Goal: Task Accomplishment & Management: Complete application form

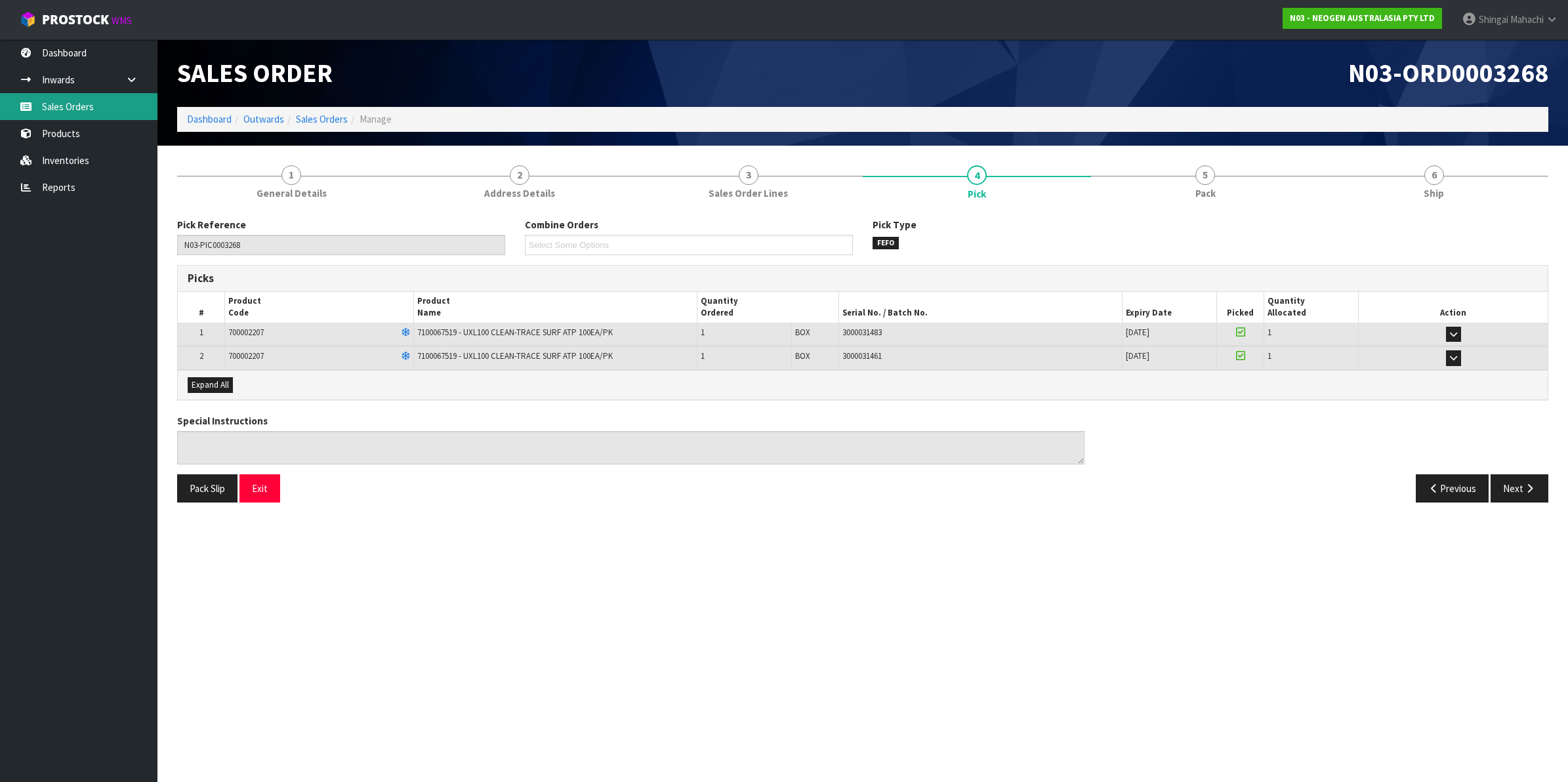
click at [48, 100] on link "Sales Orders" at bounding box center [78, 106] width 158 height 27
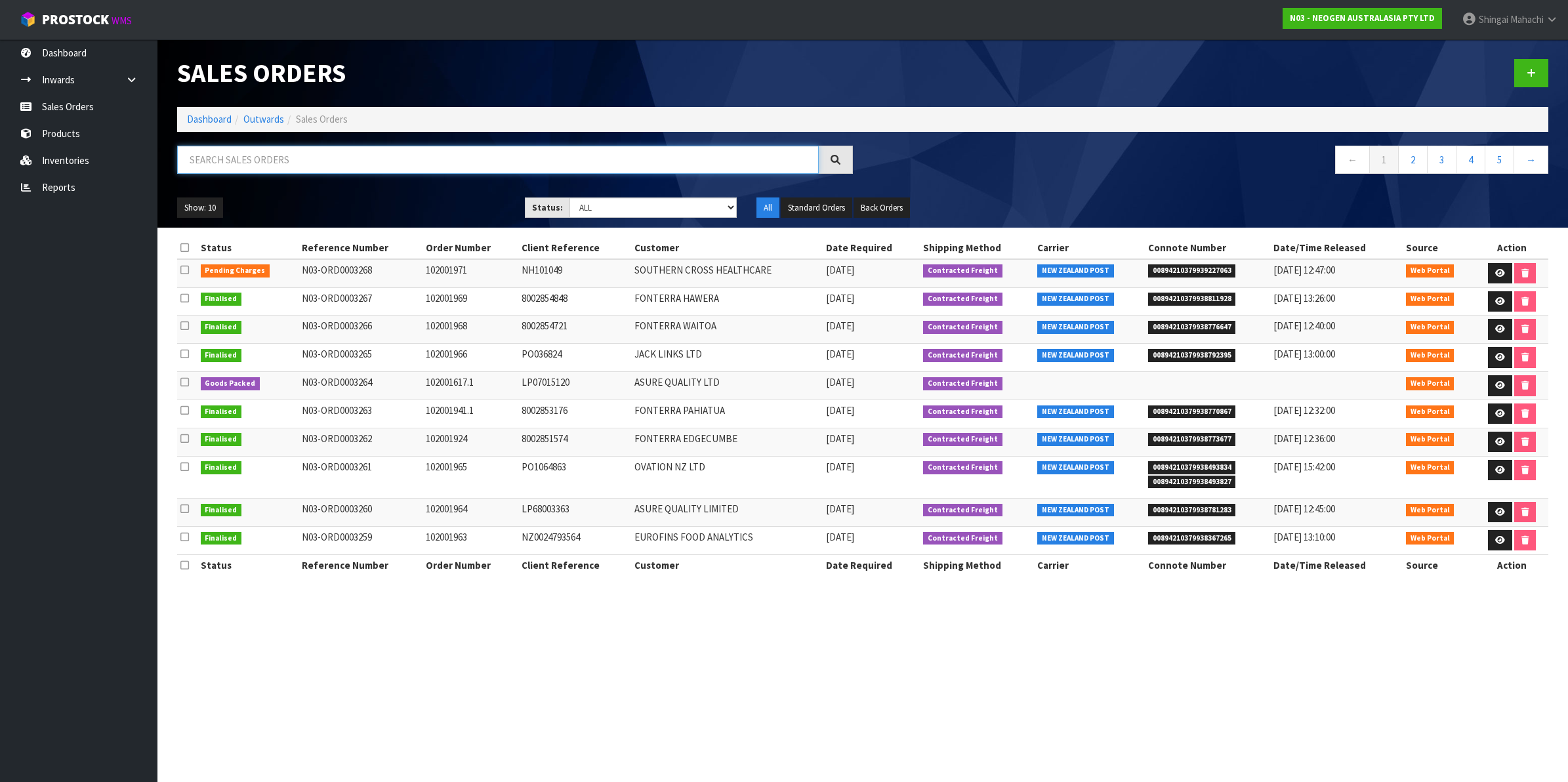
click at [252, 162] on input "text" at bounding box center [498, 159] width 642 height 28
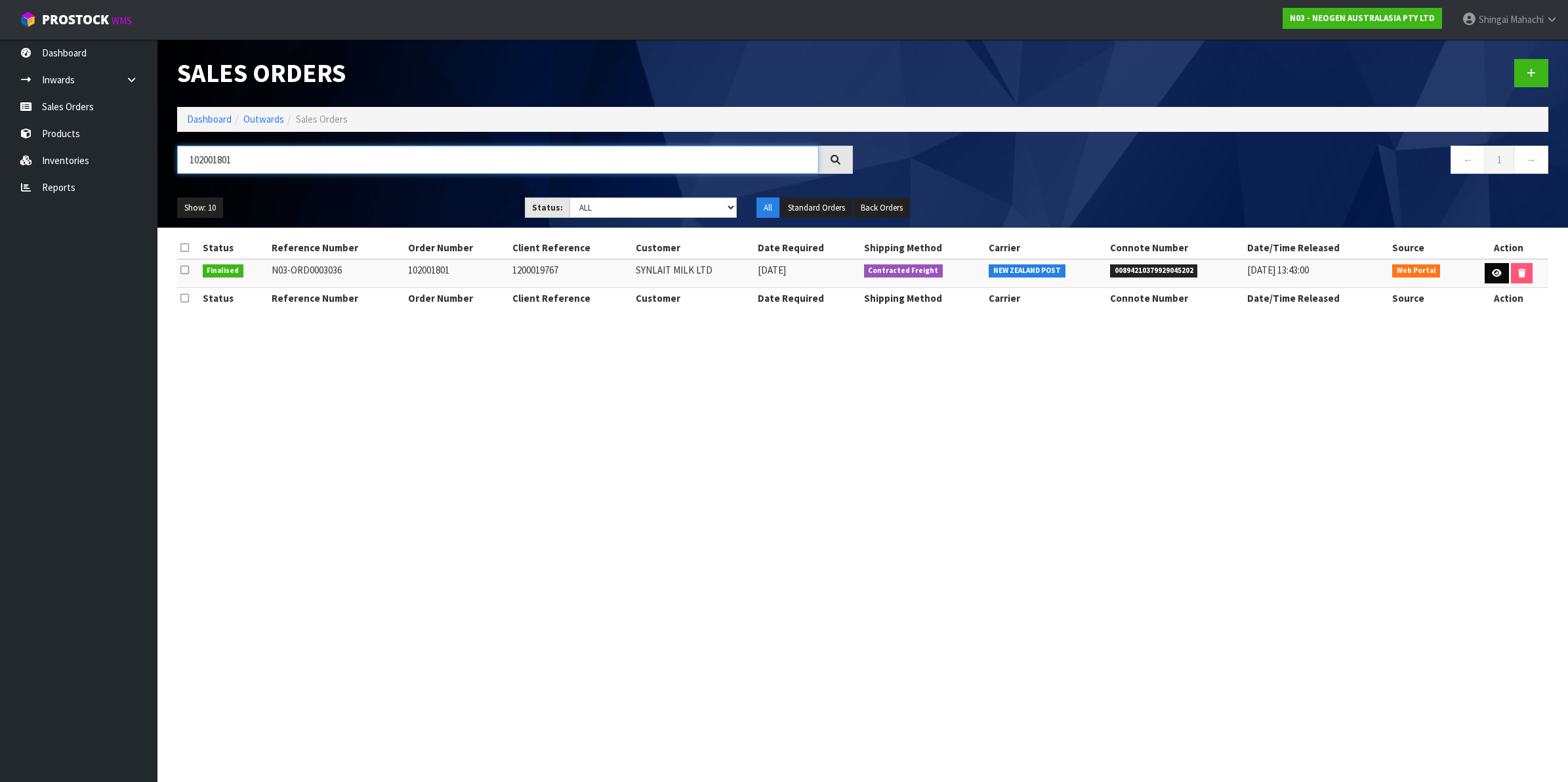
type input "102001801"
click at [1492, 276] on icon at bounding box center [1497, 273] width 10 height 9
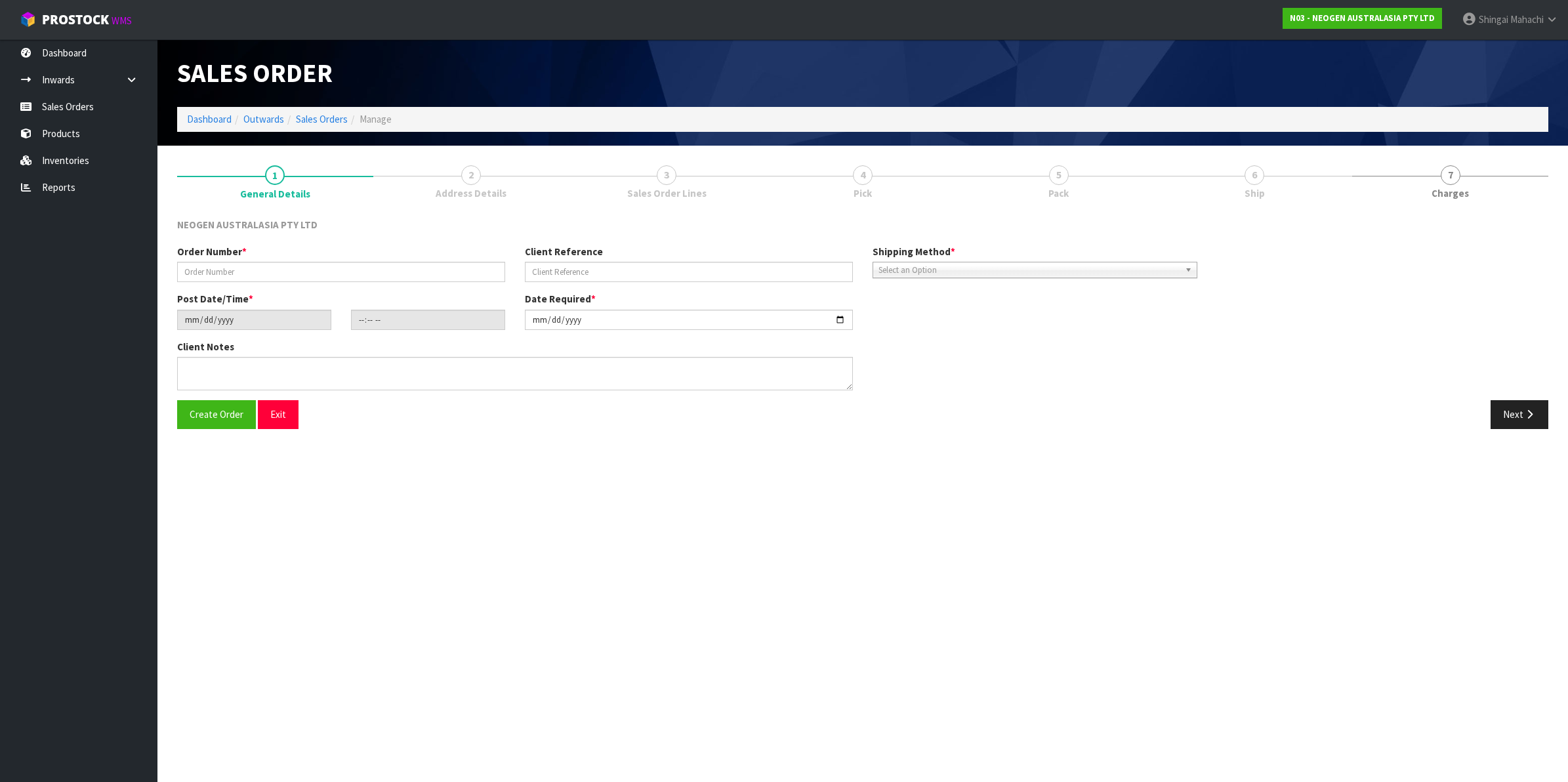
type input "102001801"
type input "1200019767"
type input "[DATE]"
type input "09:28:00.000"
type input "[DATE]"
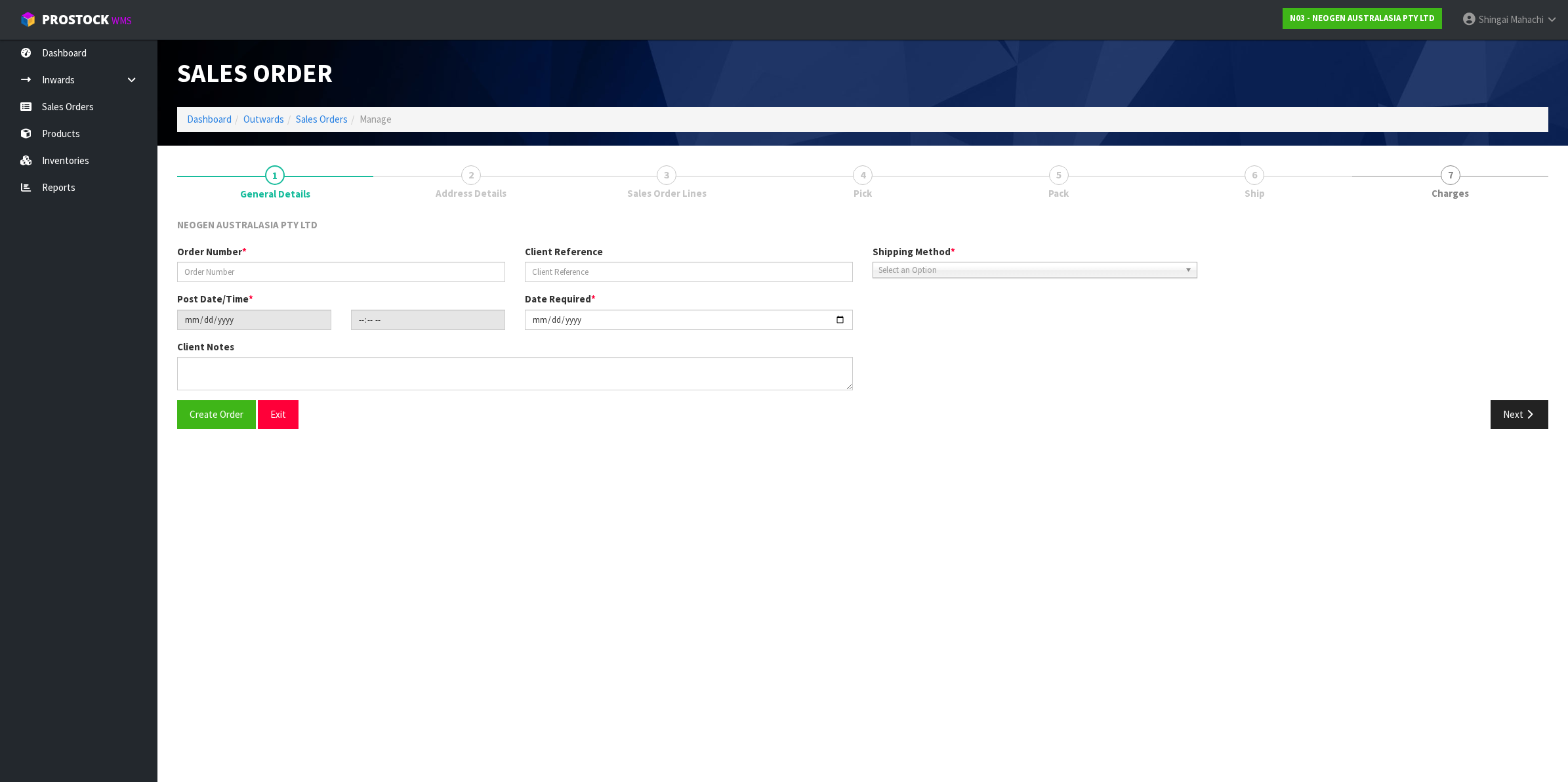
type textarea "ATTN: [PERSON_NAME] SANTA [PERSON_NAME]"
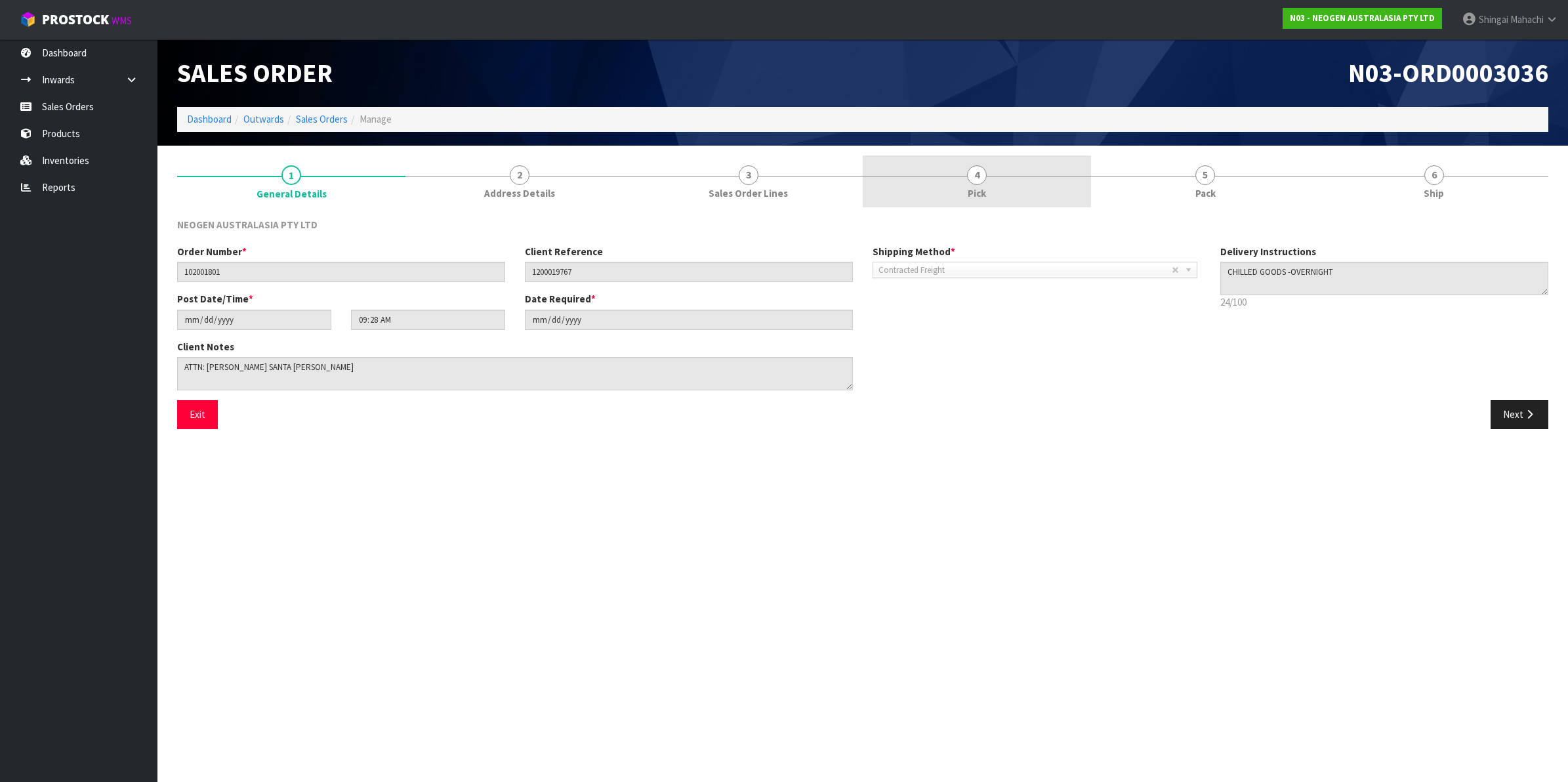
click at [975, 175] on span "4" at bounding box center [977, 175] width 19 height 19
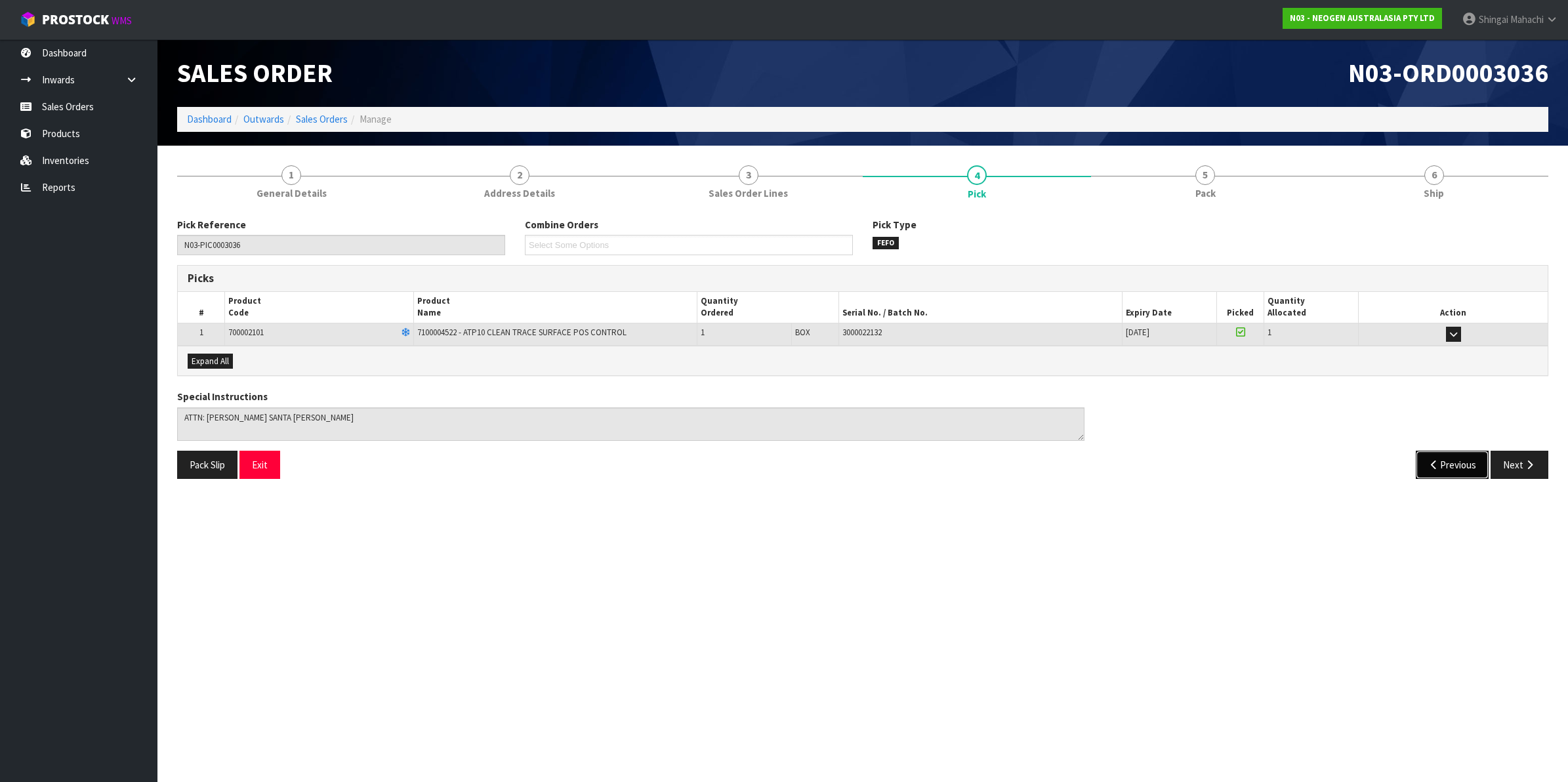
click at [1447, 460] on button "Previous" at bounding box center [1452, 465] width 74 height 28
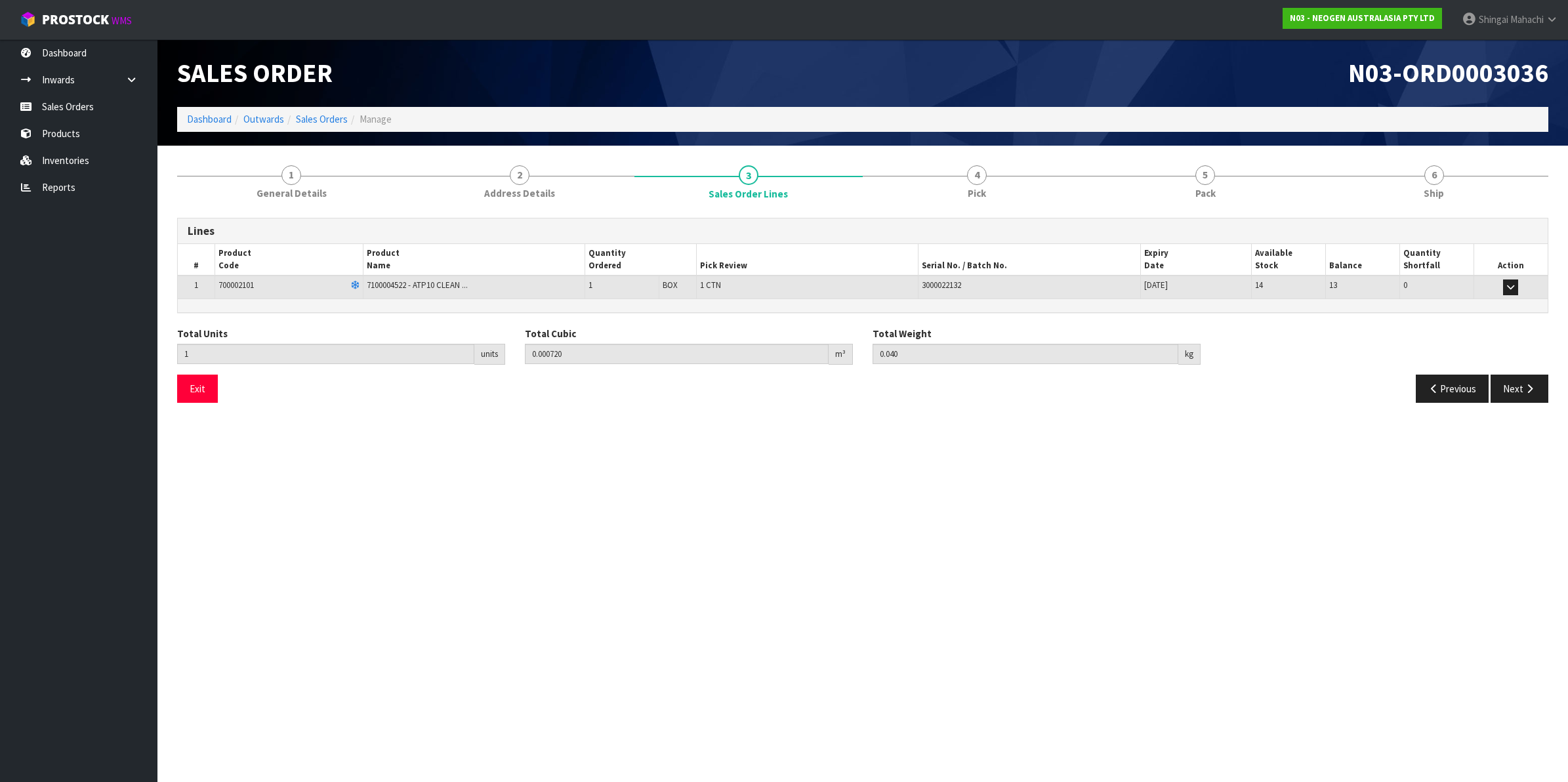
click at [1447, 460] on section "Edit Sales Order N03-ORD0003036 Dashboard Outwards Sales Orders Manage Sales Or…" at bounding box center [784, 391] width 1568 height 782
click at [1440, 385] on button "Previous" at bounding box center [1452, 389] width 74 height 28
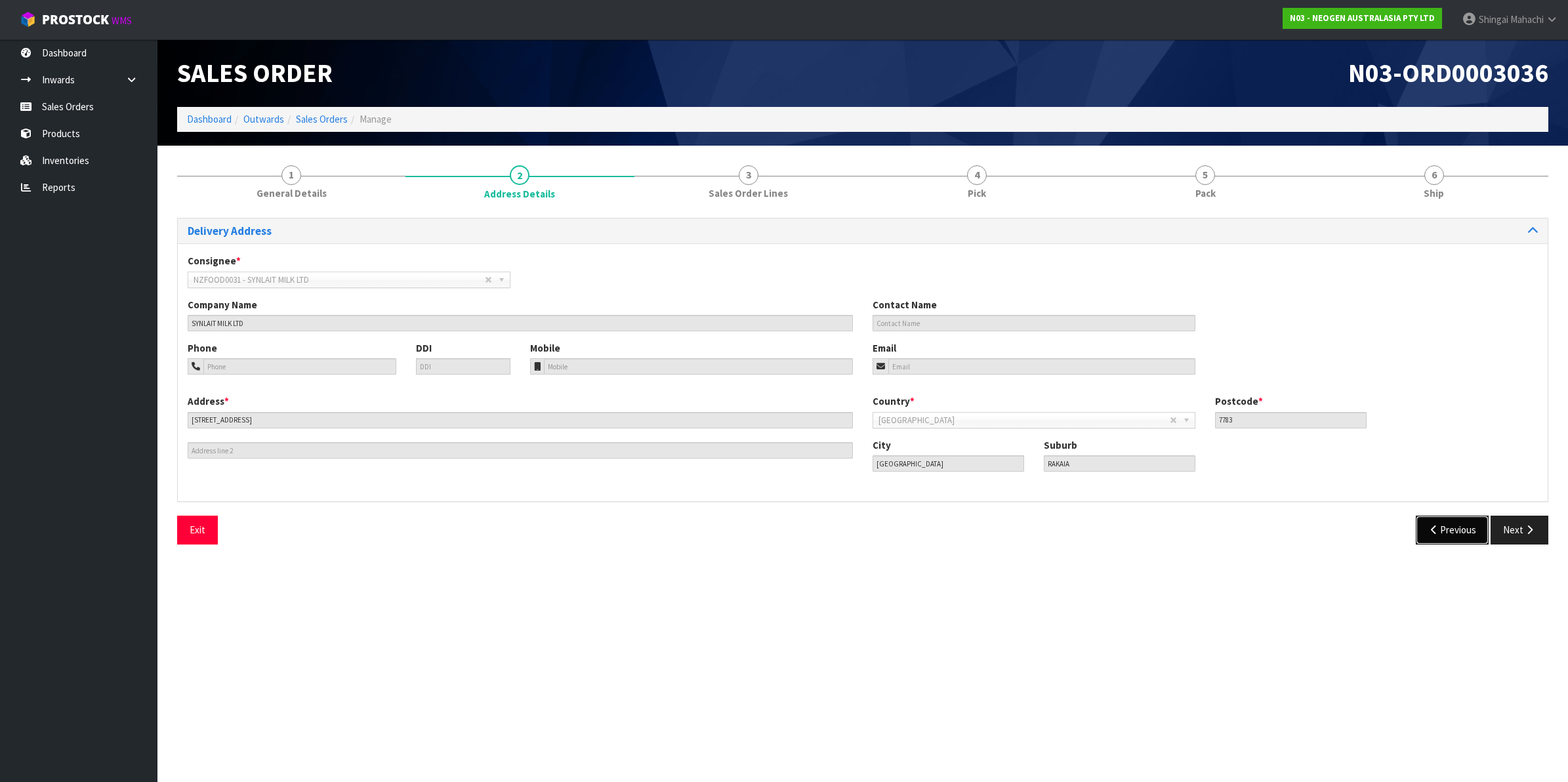
click at [1438, 527] on button "Previous" at bounding box center [1452, 529] width 74 height 28
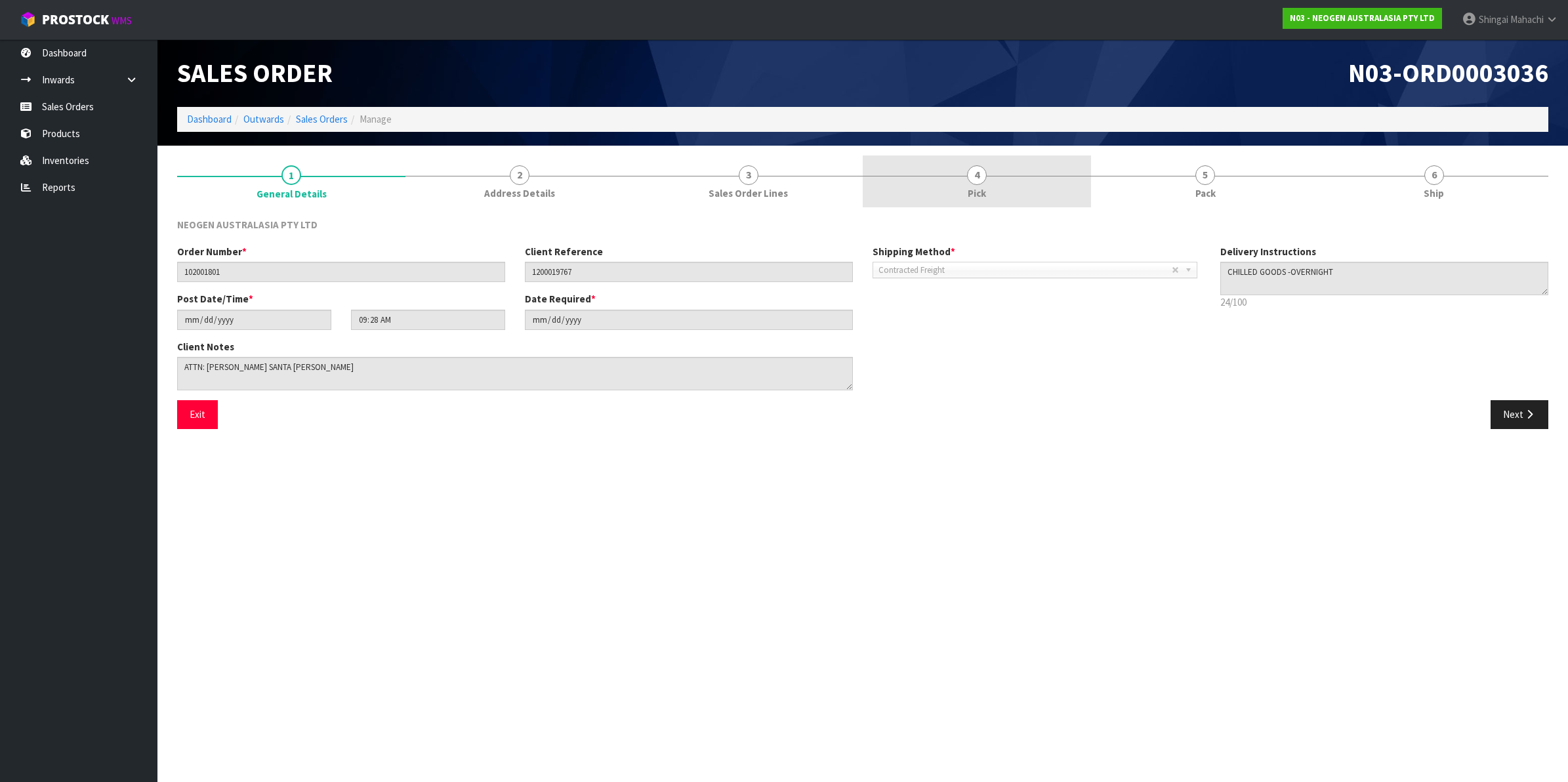
click at [981, 179] on span "4" at bounding box center [977, 175] width 19 height 19
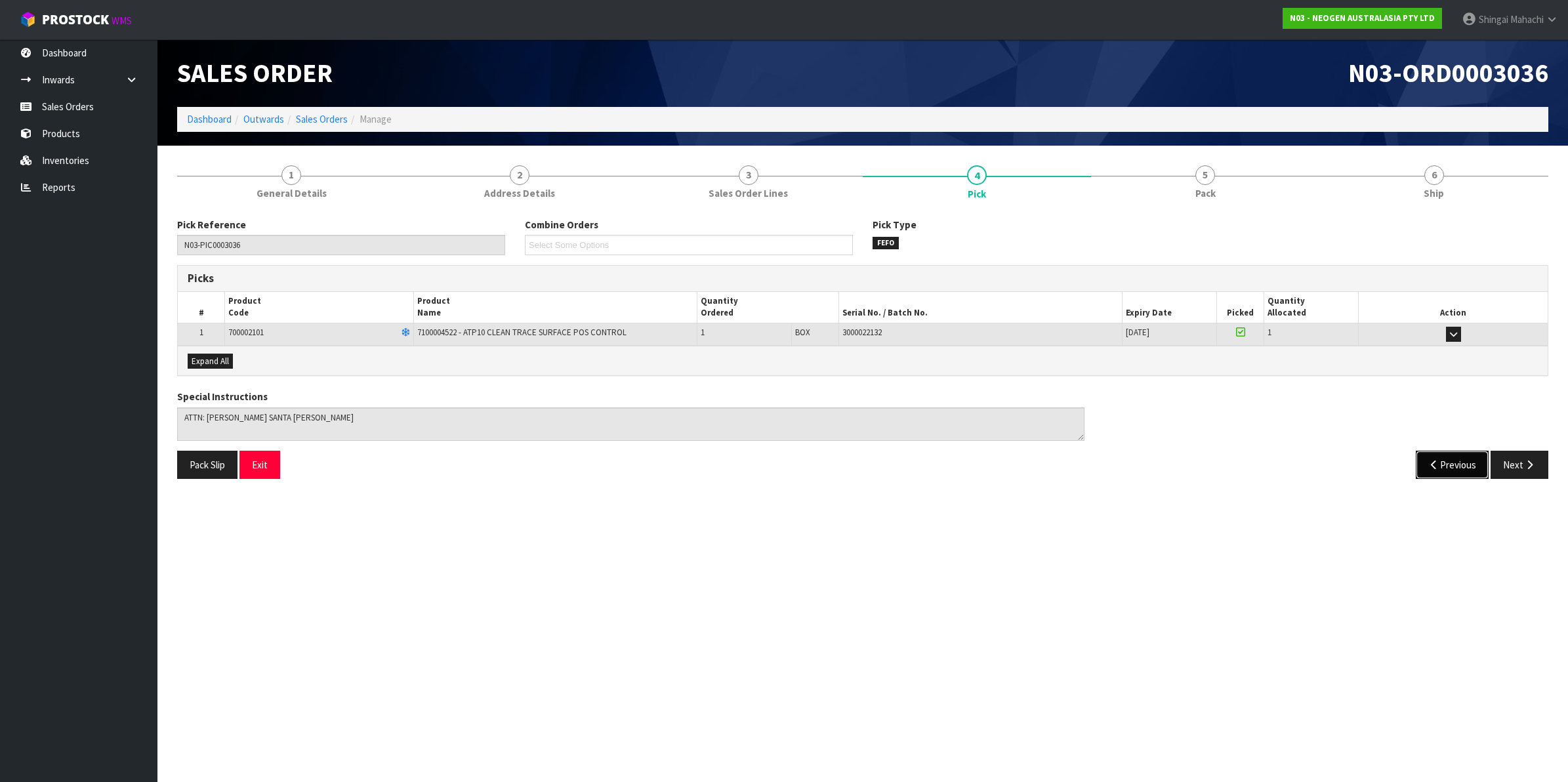
click at [1428, 461] on icon "button" at bounding box center [1434, 465] width 12 height 10
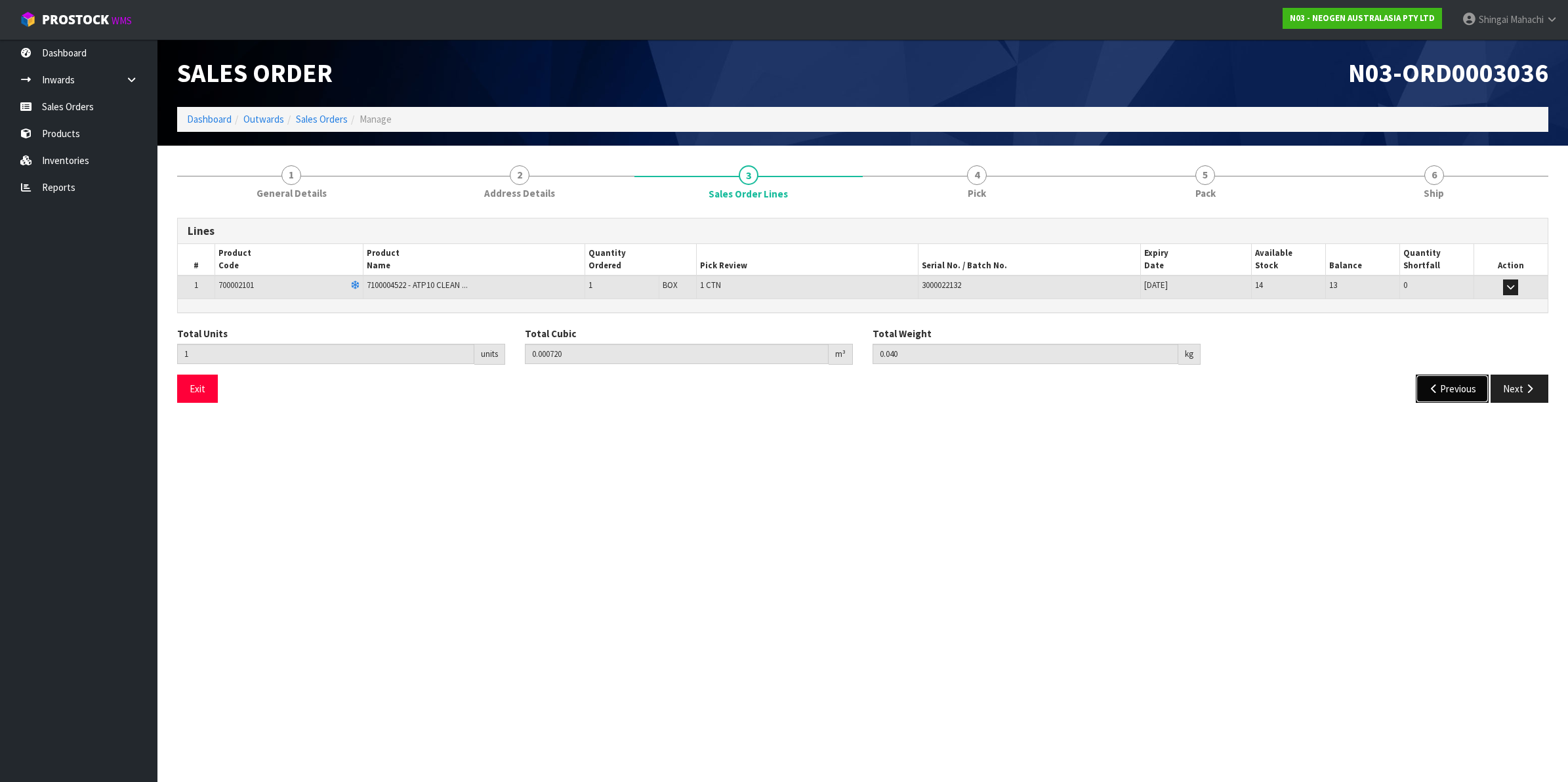
click at [1437, 381] on button "Previous" at bounding box center [1452, 389] width 74 height 28
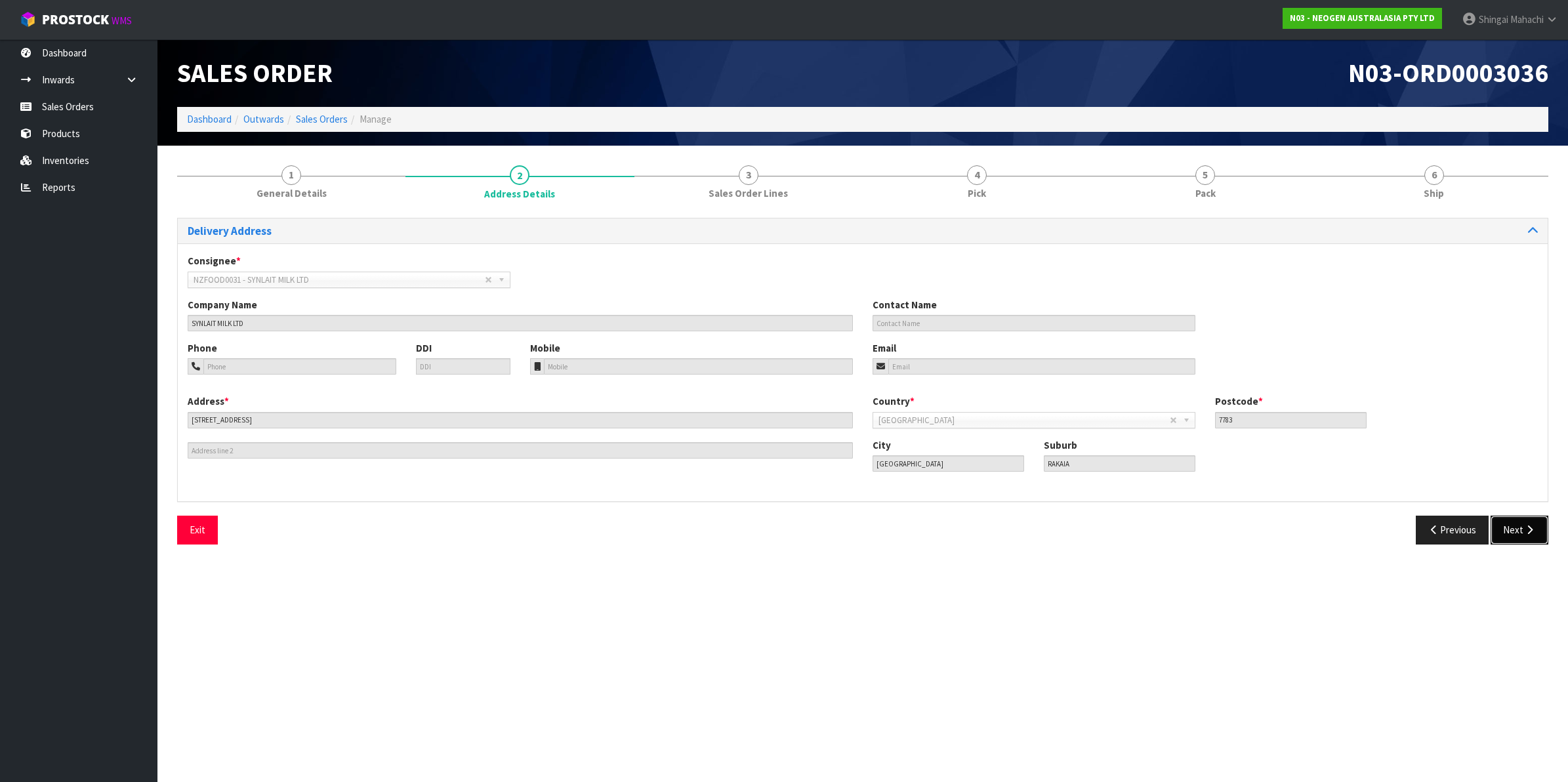
click at [1510, 525] on button "Next" at bounding box center [1519, 529] width 57 height 28
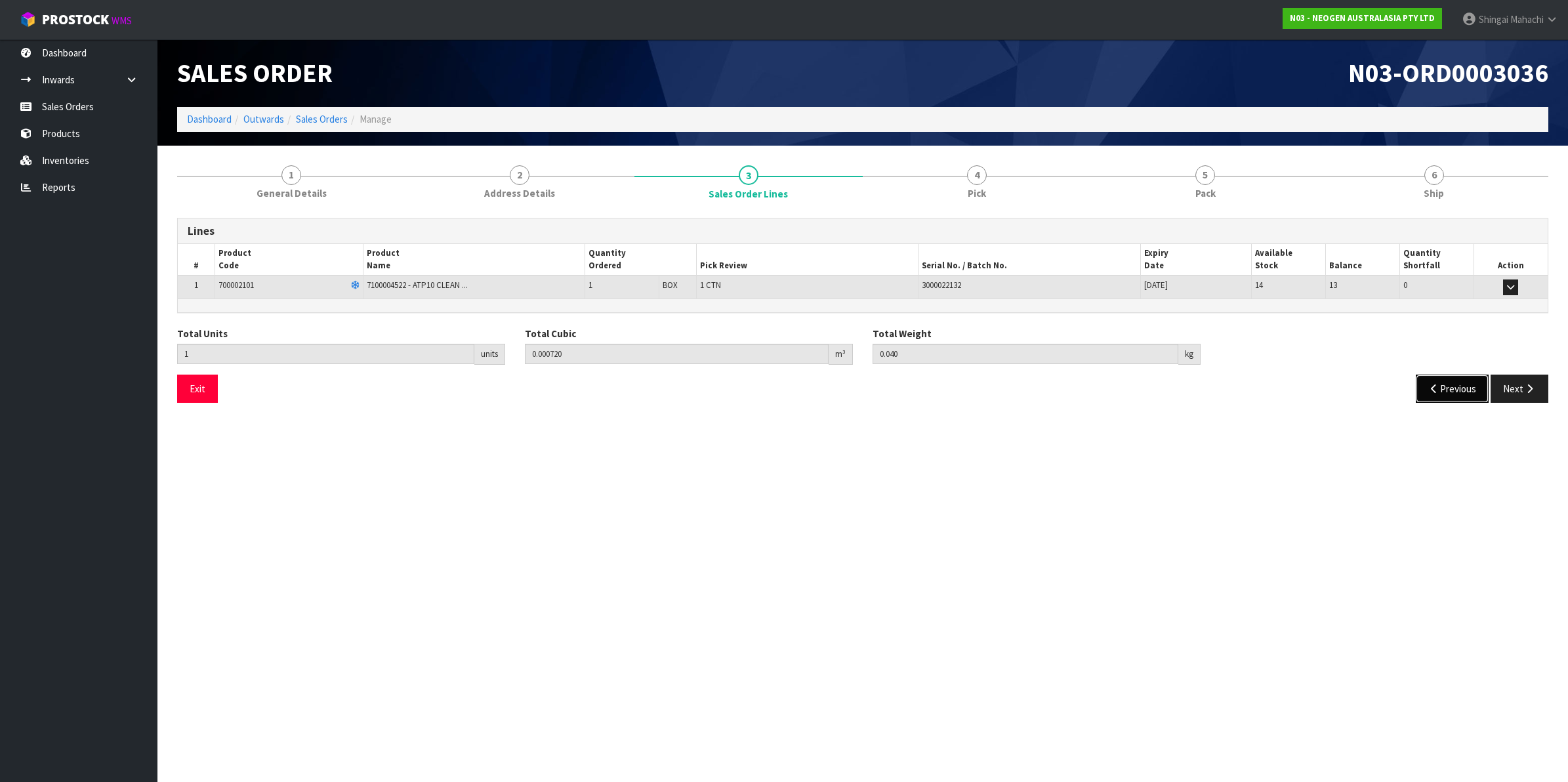
click at [1428, 389] on icon "button" at bounding box center [1434, 389] width 12 height 10
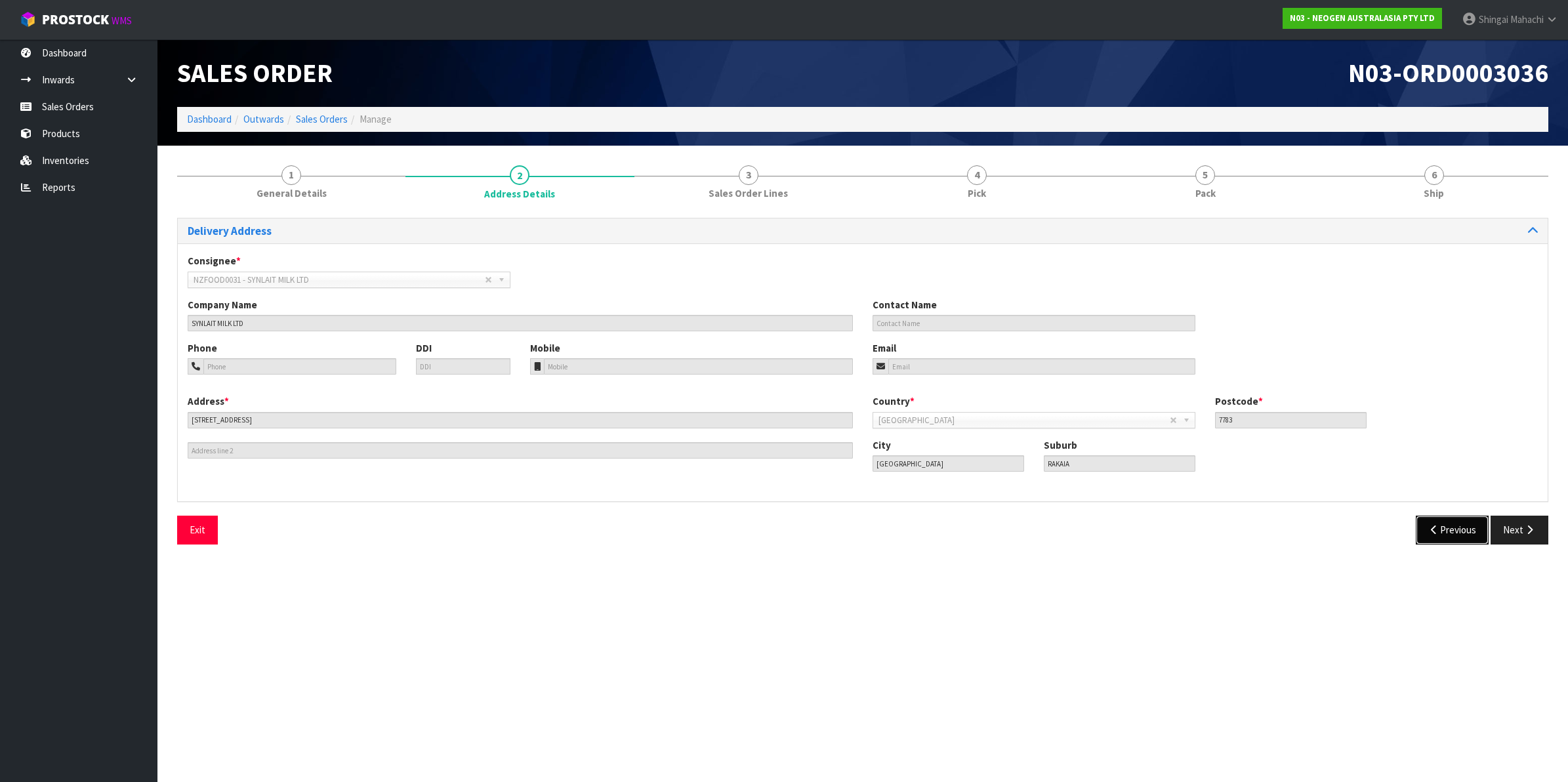
click at [1463, 527] on button "Previous" at bounding box center [1452, 529] width 74 height 28
